Goal: Connect with others: Connect with others

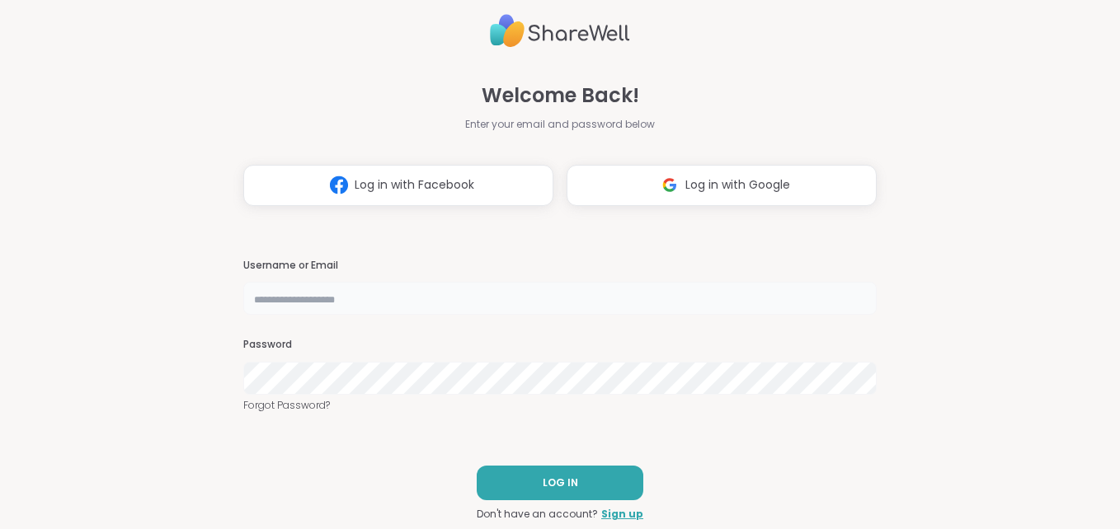
type input "**********"
click at [542, 488] on span "LOG IN" at bounding box center [559, 483] width 35 height 15
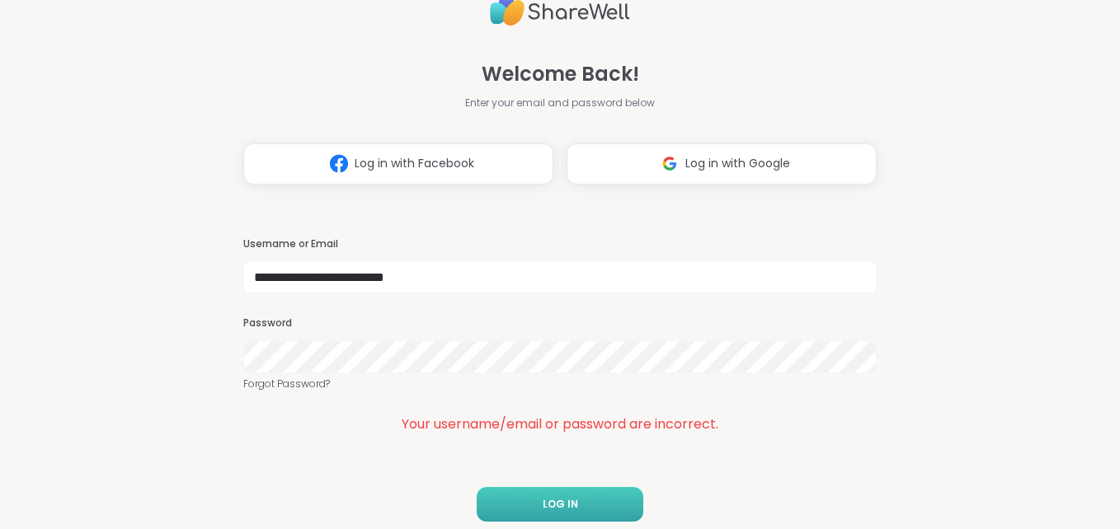
click at [539, 488] on button "LOG IN" at bounding box center [560, 504] width 167 height 35
click at [293, 380] on link "Forgot Password?" at bounding box center [559, 384] width 633 height 15
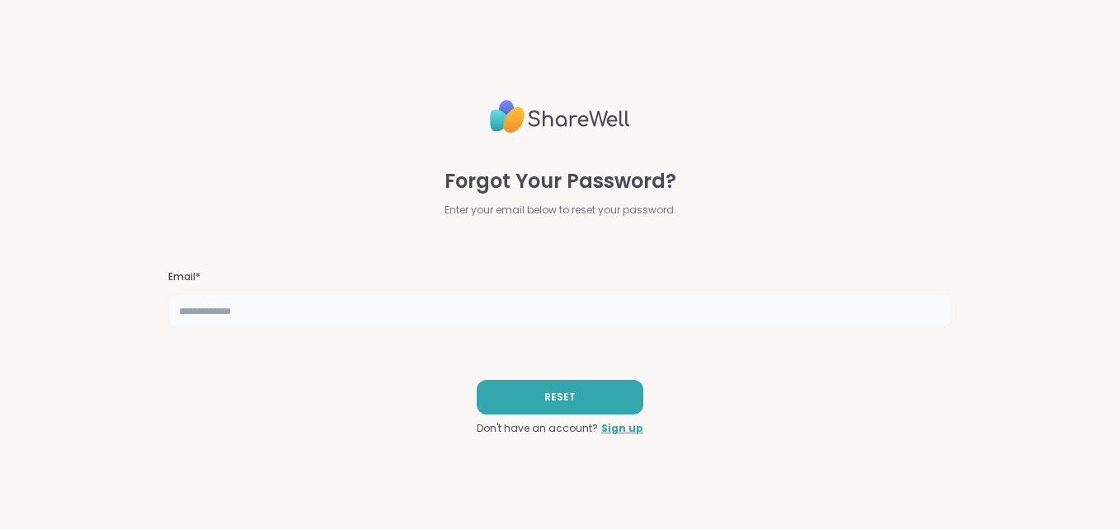
click at [267, 295] on input "text" at bounding box center [560, 310] width 784 height 33
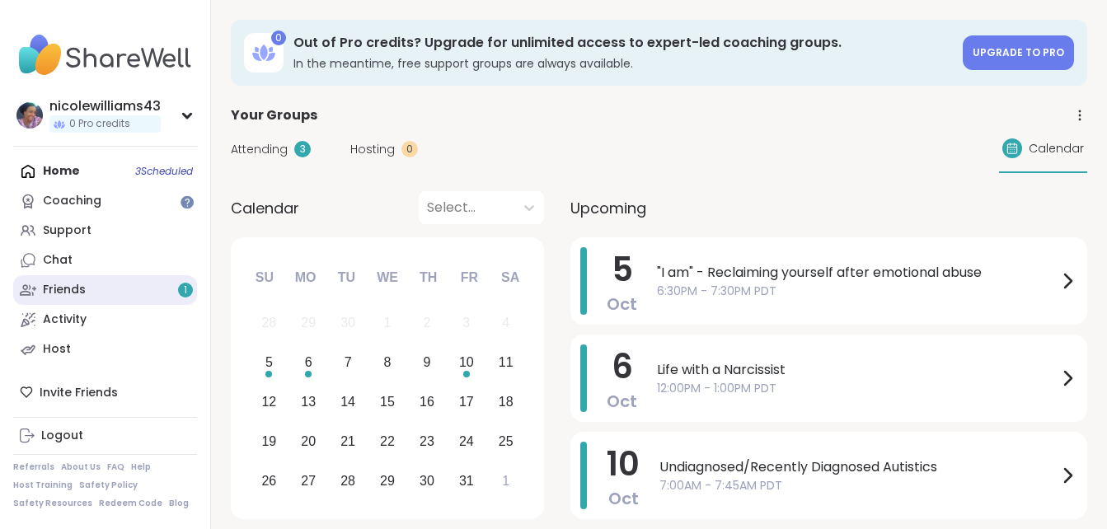
click at [87, 289] on link "Friends 1" at bounding box center [105, 290] width 184 height 30
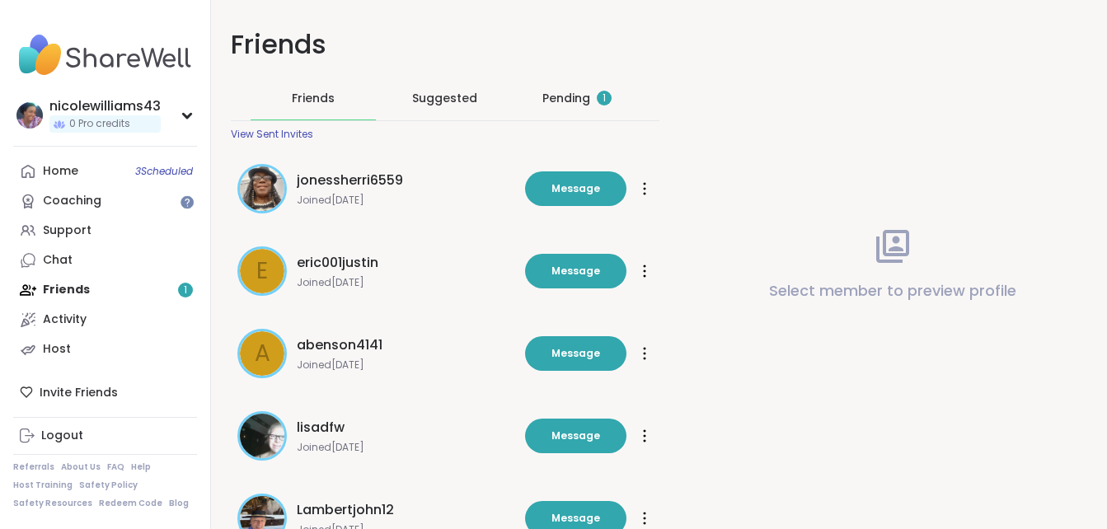
scroll to position [88, 0]
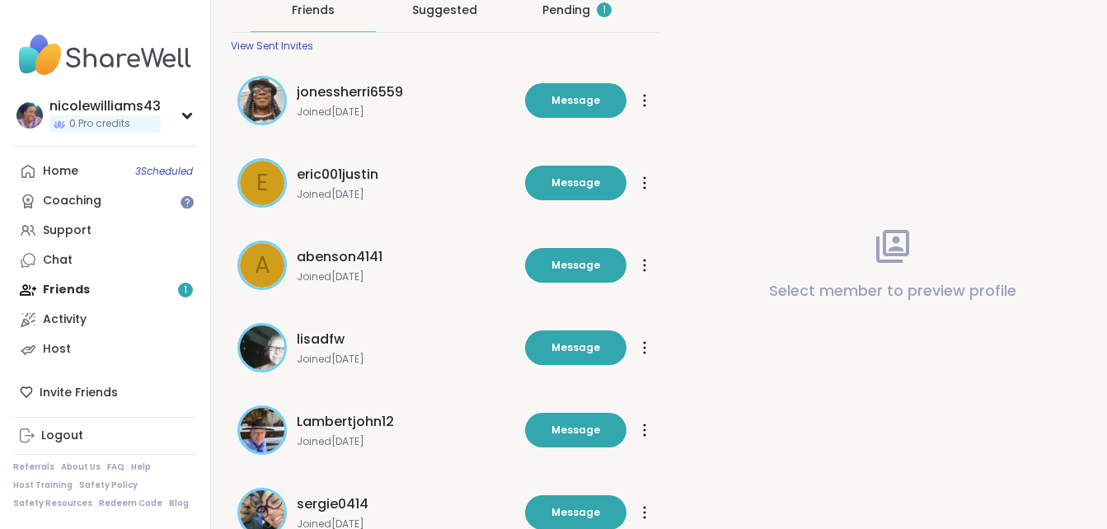
click at [570, 21] on div "Pending 1" at bounding box center [576, 9] width 125 height 43
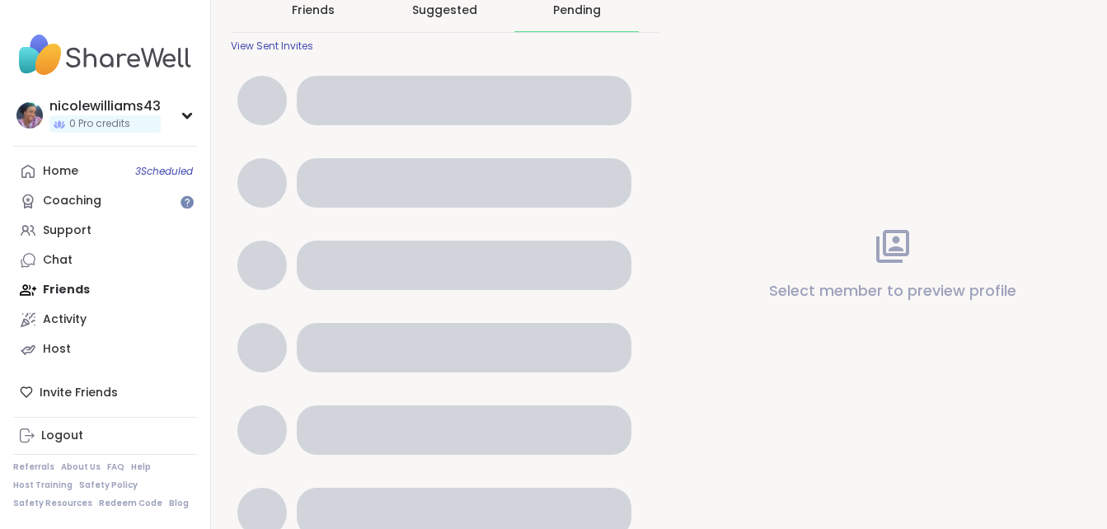
scroll to position [0, 0]
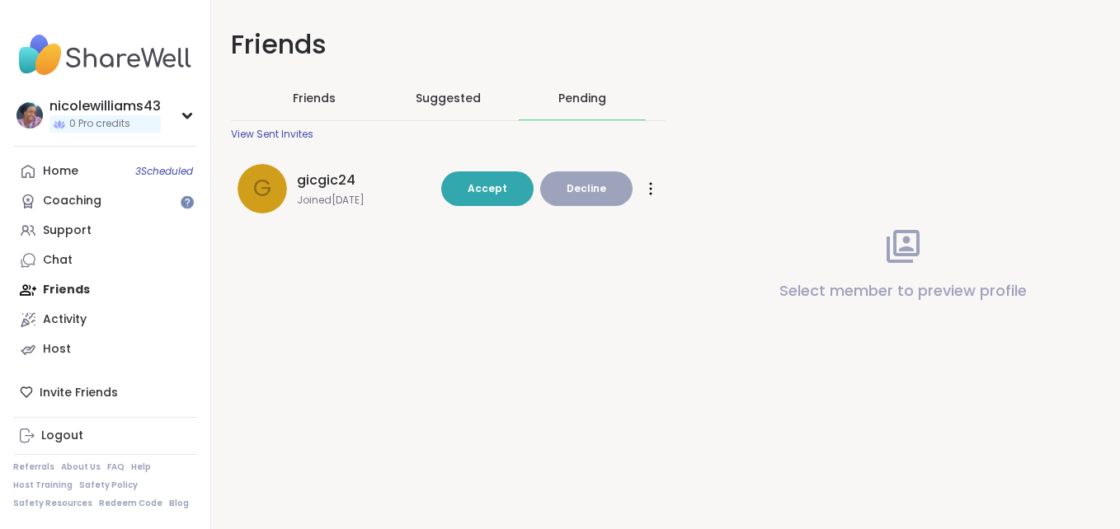
click at [343, 178] on span "gicgic24" at bounding box center [326, 181] width 59 height 20
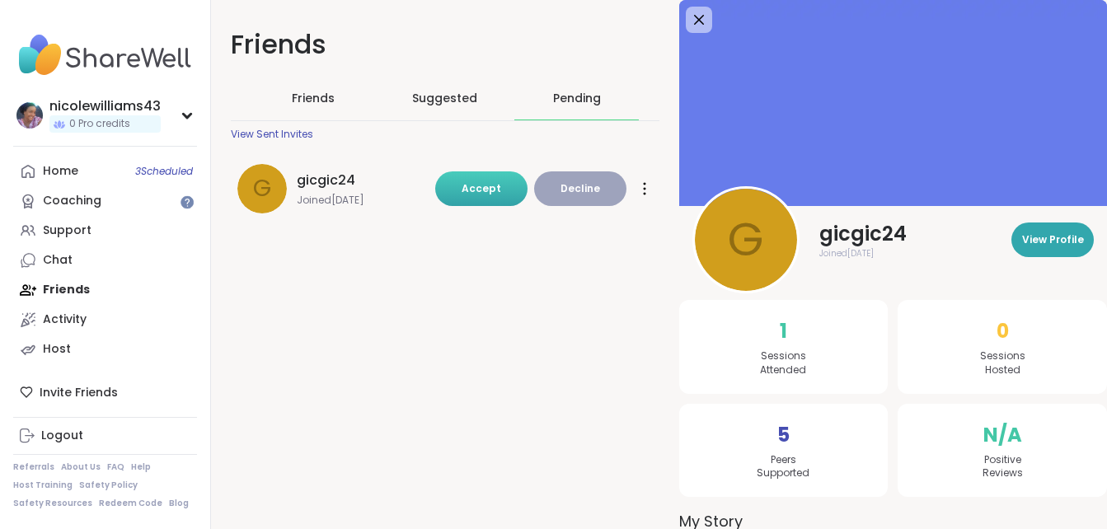
click at [481, 194] on span "Accept" at bounding box center [482, 188] width 40 height 14
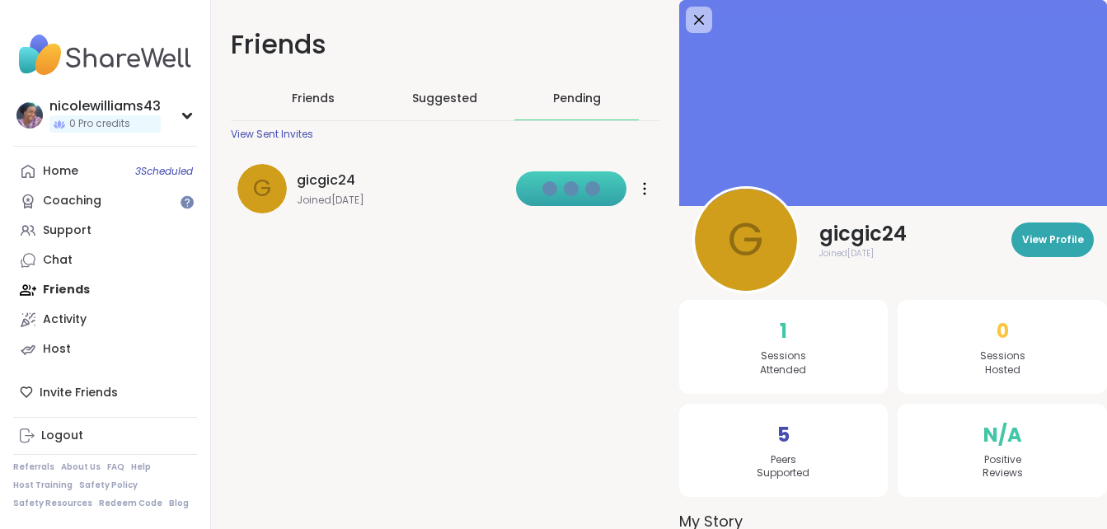
click at [481, 194] on span "Joined Oct 2025" at bounding box center [401, 200] width 209 height 13
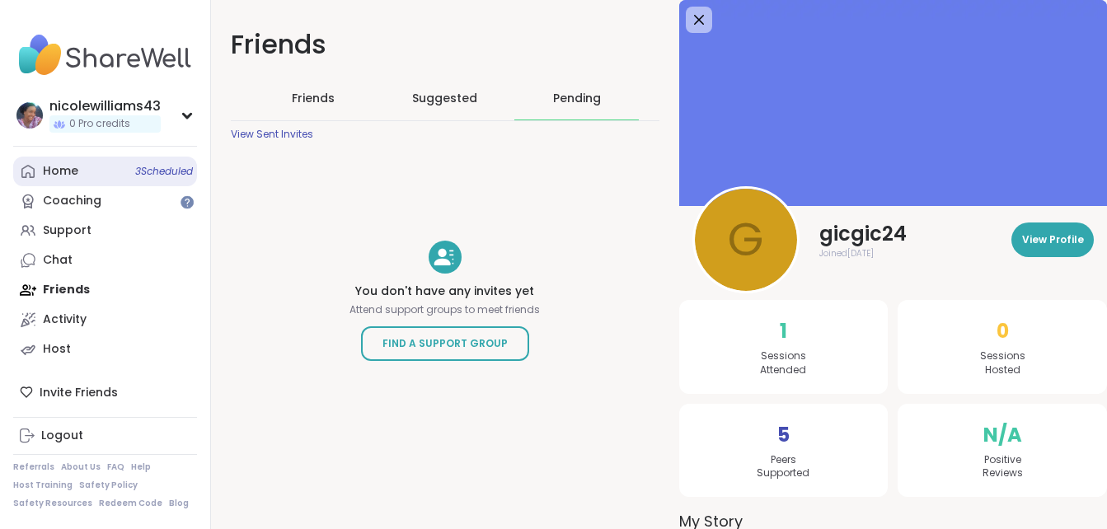
click at [58, 180] on link "Home 3 Scheduled" at bounding box center [105, 172] width 184 height 30
